Goal: Use online tool/utility: Utilize a website feature to perform a specific function

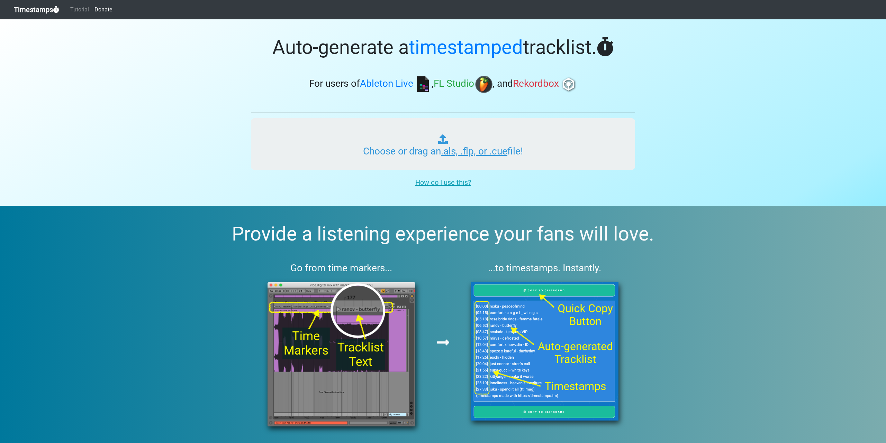
click at [384, 152] on input "Choose or drag an .als, .flp, or .cue file!" at bounding box center [443, 144] width 384 height 52
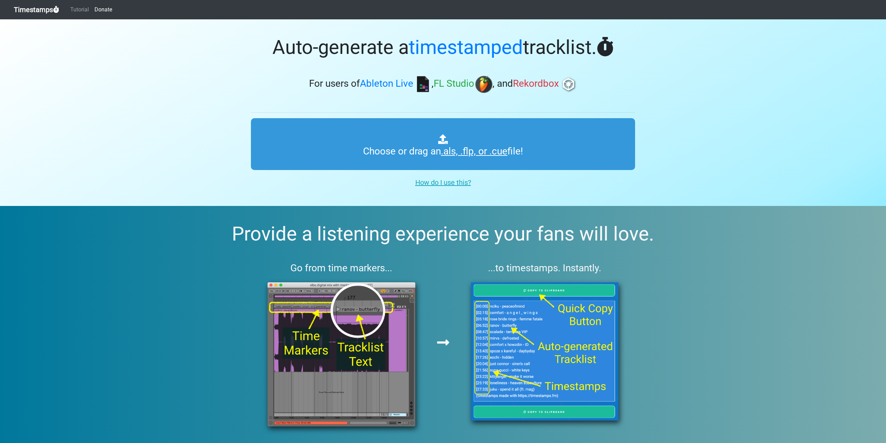
drag, startPoint x: 707, startPoint y: 190, endPoint x: 539, endPoint y: 137, distance: 176.6
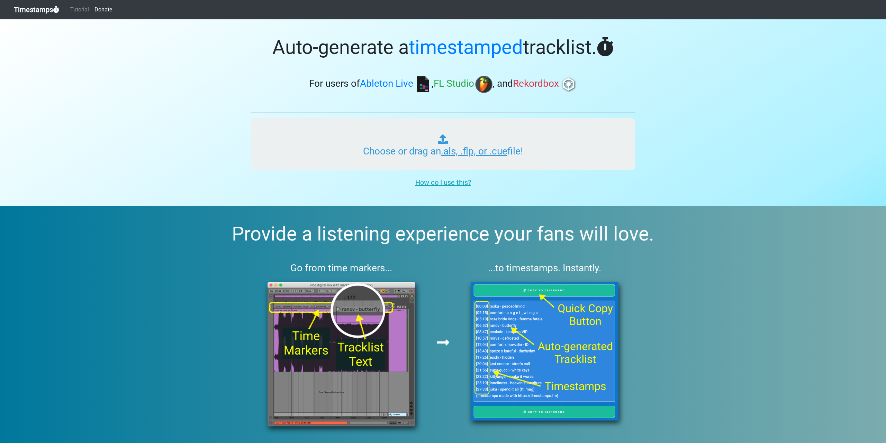
click at [707, 190] on section "Auto-generate a timestamped tracklist. For users of Ableton Live , FL Studio , …" at bounding box center [443, 112] width 886 height 187
click at [538, 136] on input "Choose or drag an .als, .flp, or .cue file!" at bounding box center [443, 144] width 384 height 52
type input "C:\fakepath\2025-09-01_13h41m41s.cue"
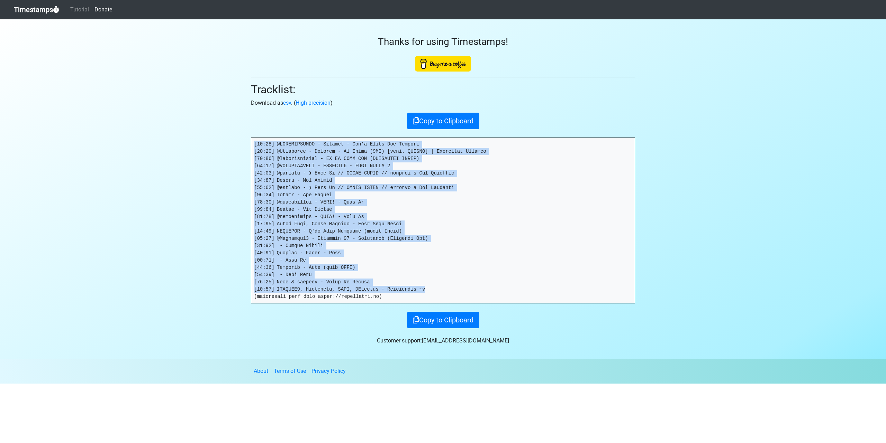
drag, startPoint x: 432, startPoint y: 289, endPoint x: 249, endPoint y: 144, distance: 234.2
click at [251, 144] on pre at bounding box center [442, 220] width 383 height 165
copy pre "[00:02] @MATRODAMUSIC - Matroda - Can't Fight The Feeling [01:51] @Insomniac - …"
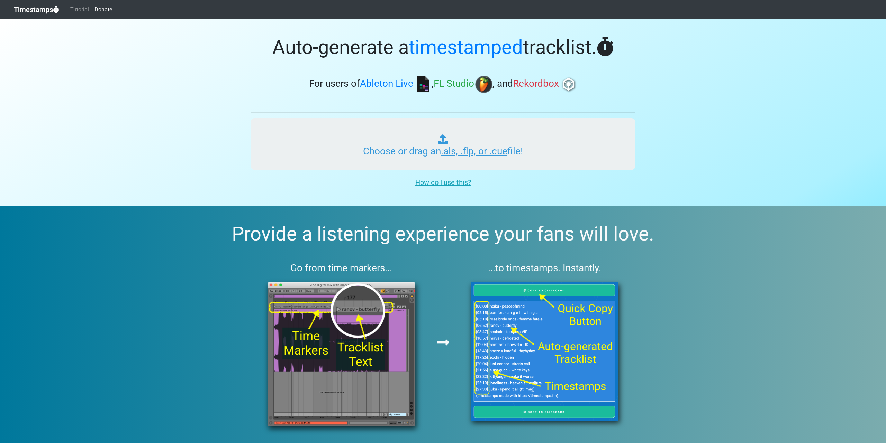
click at [437, 148] on input "Choose or drag an .als, .flp, or .cue file!" at bounding box center [443, 144] width 384 height 52
type input "C:\fakepath\2025-09-01_14h21m53s.cue"
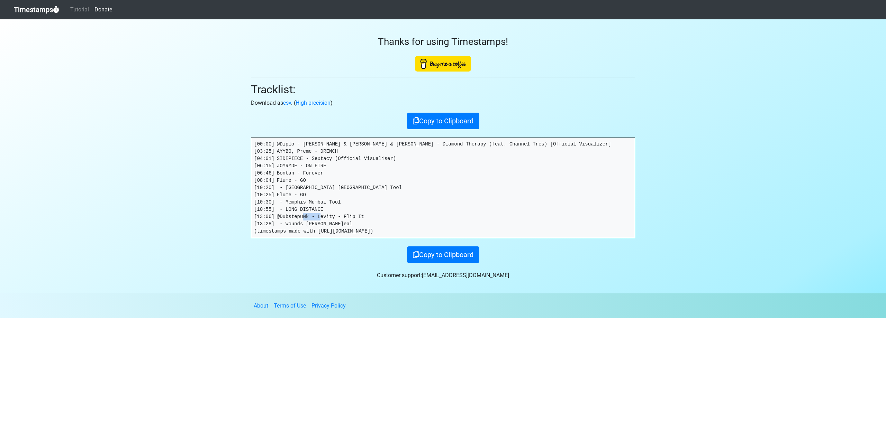
drag, startPoint x: 340, startPoint y: 225, endPoint x: 317, endPoint y: 222, distance: 23.6
click at [317, 222] on pre "[00:00] @Diplo - Diplo & Walker & Royce - Diamond Therapy (feat. Channel Tres) …" at bounding box center [442, 188] width 383 height 100
click at [438, 233] on pre "[00:00] @Diplo - Diplo & Walker & Royce - Diamond Therapy (feat. Channel Tres) …" at bounding box center [442, 188] width 383 height 100
drag, startPoint x: 407, startPoint y: 225, endPoint x: 323, endPoint y: 211, distance: 84.8
click at [323, 211] on pre "[00:00] @Diplo - Diplo & Walker & Royce - Diamond Therapy (feat. Channel Tres) …" at bounding box center [442, 188] width 383 height 100
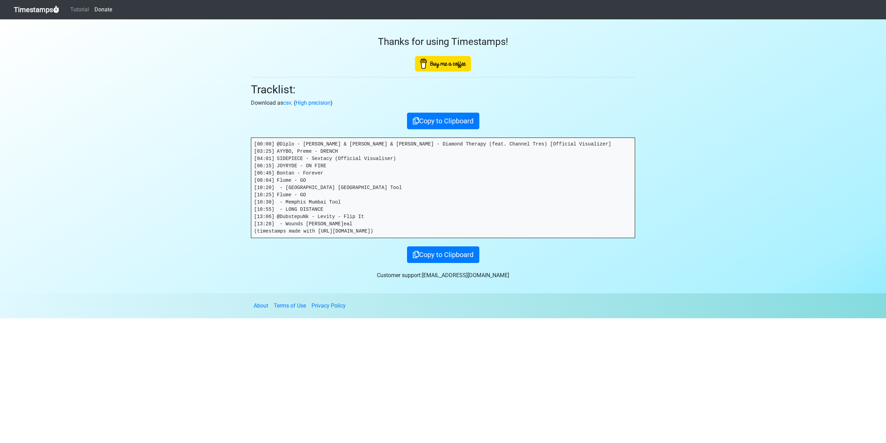
click at [444, 218] on pre "[00:00] @Diplo - Diplo & Walker & Royce - Diamond Therapy (feat. Channel Tres) …" at bounding box center [442, 188] width 383 height 100
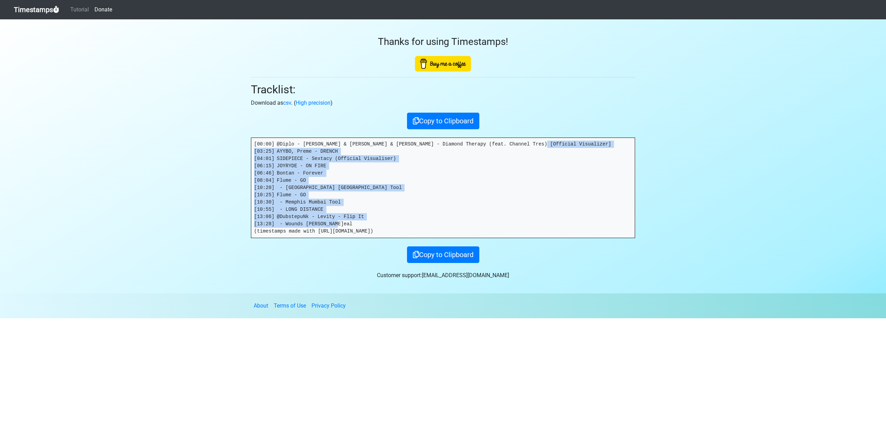
drag, startPoint x: 383, startPoint y: 229, endPoint x: 254, endPoint y: 148, distance: 152.5
click at [254, 148] on pre "[00:00] @Diplo - Diplo & Walker & Royce - Diamond Therapy (feat. Channel Tres) …" at bounding box center [442, 188] width 383 height 100
copy pre "[03:25] AYYBO, Preme - DRENCH [04:01] SIDEPIECE - Sextacy (Official Visualiser)…"
